Goal: Information Seeking & Learning: Learn about a topic

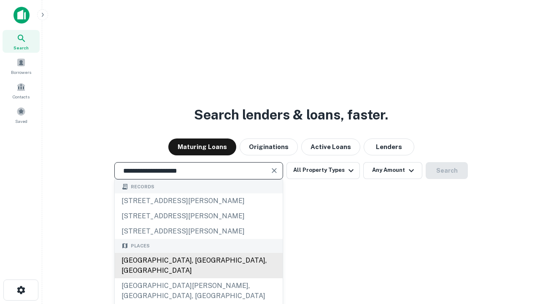
click at [198, 278] on div "[GEOGRAPHIC_DATA], [GEOGRAPHIC_DATA], [GEOGRAPHIC_DATA]" at bounding box center [199, 265] width 168 height 25
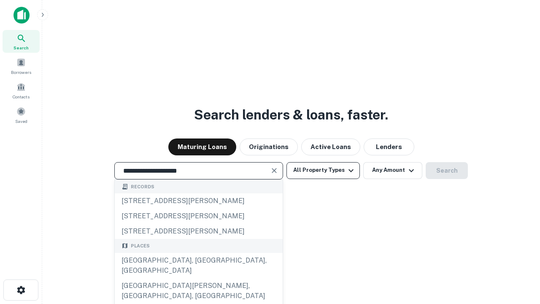
type input "**********"
click at [323, 170] on button "All Property Types" at bounding box center [322, 170] width 73 height 17
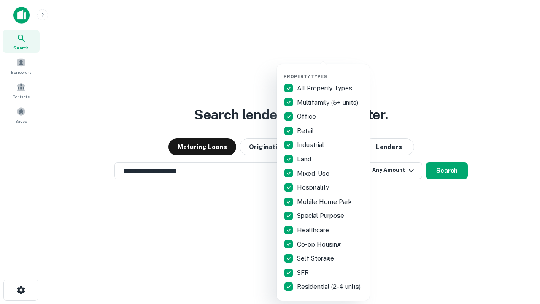
click at [330, 71] on button "button" at bounding box center [329, 71] width 93 height 0
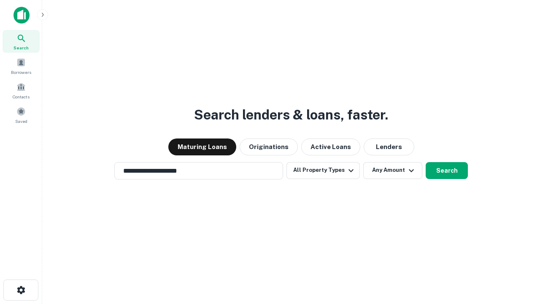
scroll to position [13, 0]
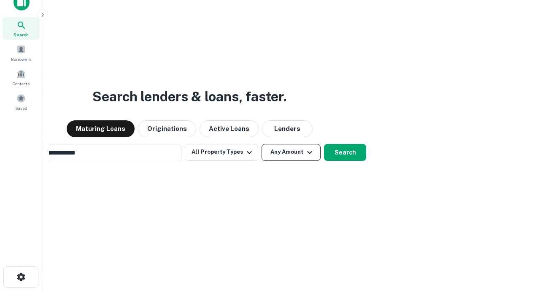
click at [261, 144] on button "Any Amount" at bounding box center [290, 152] width 59 height 17
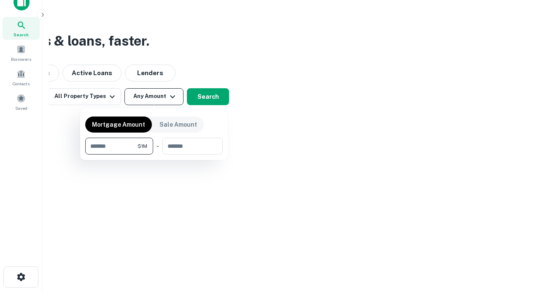
scroll to position [13, 0]
type input "*******"
click at [154, 154] on button "button" at bounding box center [153, 154] width 137 height 0
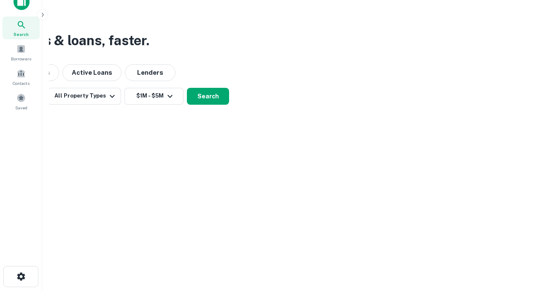
scroll to position [13, 0]
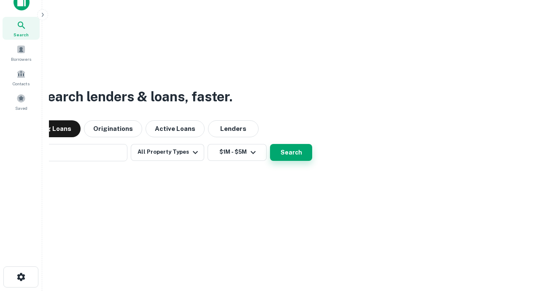
click at [270, 144] on button "Search" at bounding box center [291, 152] width 42 height 17
